Goal: Find specific page/section: Find specific page/section

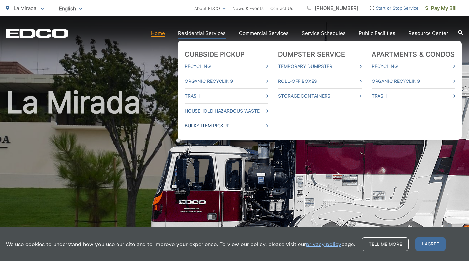
click at [202, 126] on link "Bulky Item Pickup" at bounding box center [227, 126] width 84 height 8
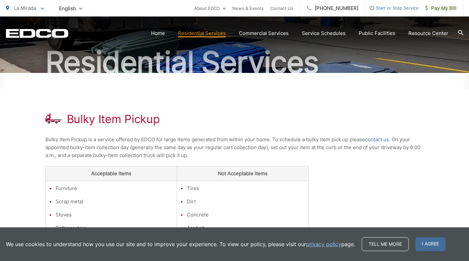
scroll to position [59, 0]
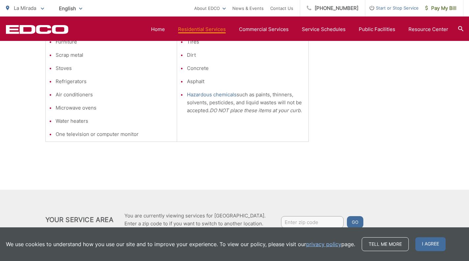
scroll to position [235, 0]
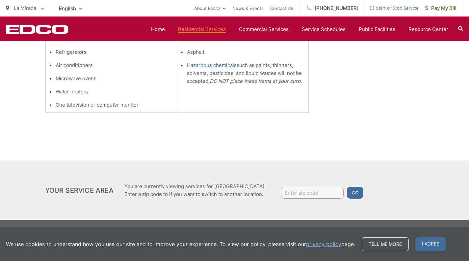
click at [307, 193] on input "Enter zip code" at bounding box center [312, 192] width 63 height 12
type input "90638"
click at [353, 193] on button "Go" at bounding box center [355, 192] width 16 height 12
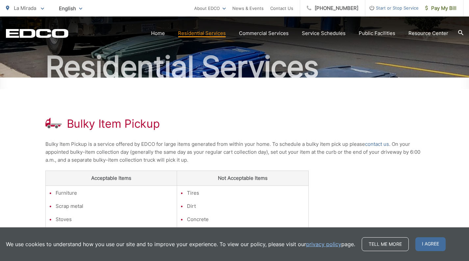
scroll to position [54, 0]
click at [380, 146] on link "contact us" at bounding box center [377, 144] width 24 height 8
click at [378, 145] on link "contact us" at bounding box center [377, 144] width 24 height 8
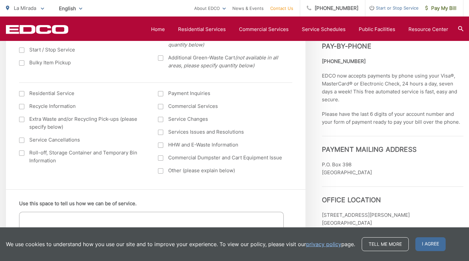
scroll to position [278, 0]
